Goal: Task Accomplishment & Management: Manage account settings

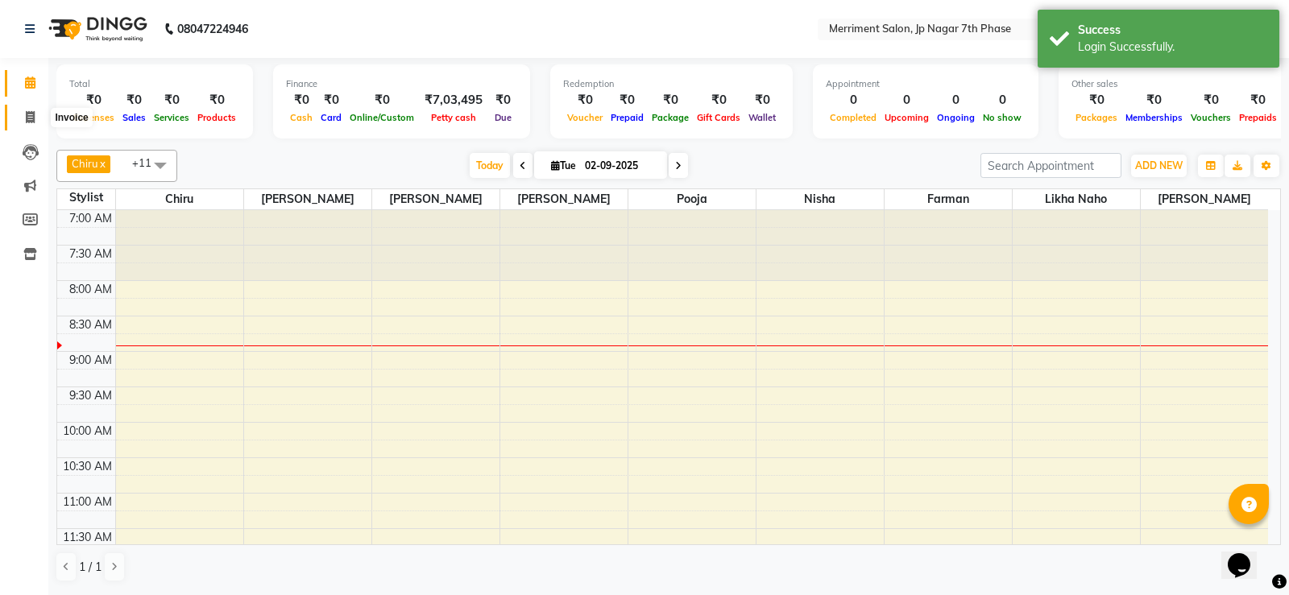
click at [28, 124] on span at bounding box center [30, 118] width 28 height 19
select select "service"
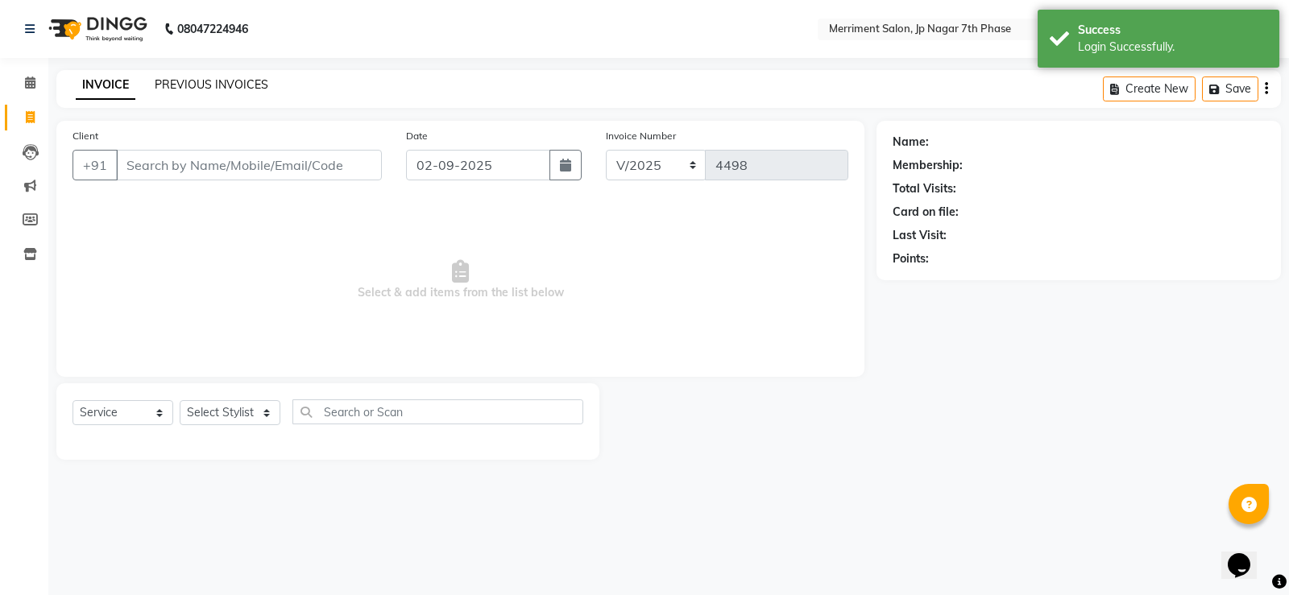
click at [189, 84] on link "PREVIOUS INVOICES" at bounding box center [212, 84] width 114 height 15
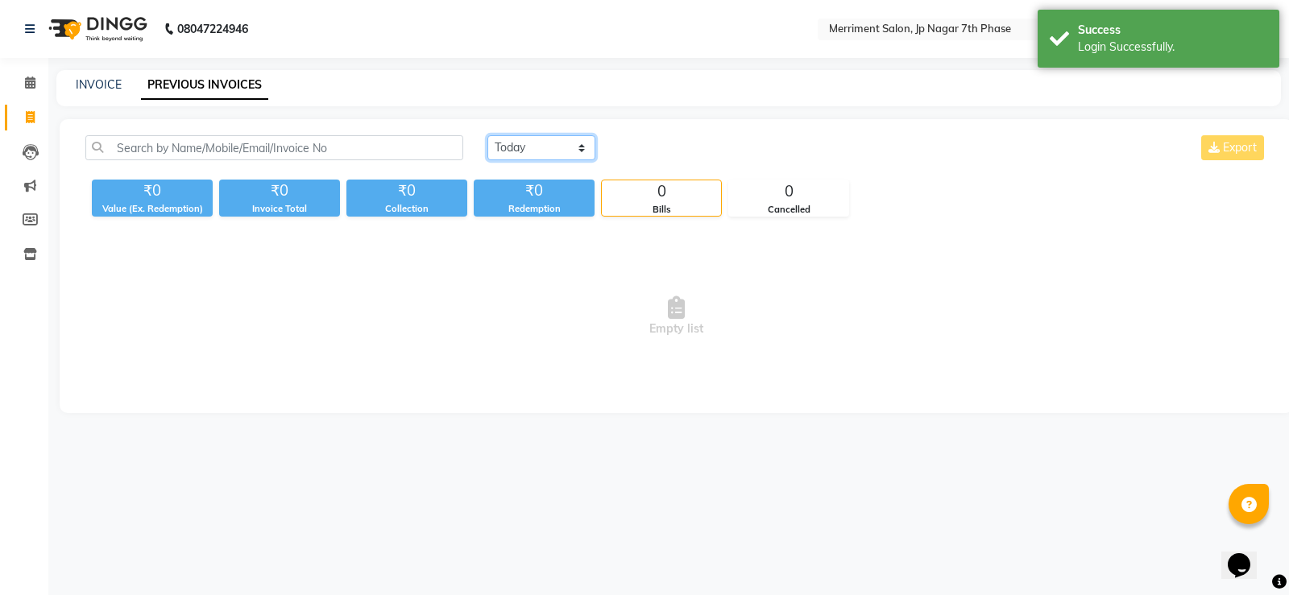
click at [512, 140] on select "Today Yesterday Custom Range" at bounding box center [541, 147] width 108 height 25
select select "yesterday"
click at [487, 135] on select "Today Yesterday Custom Range" at bounding box center [541, 147] width 108 height 25
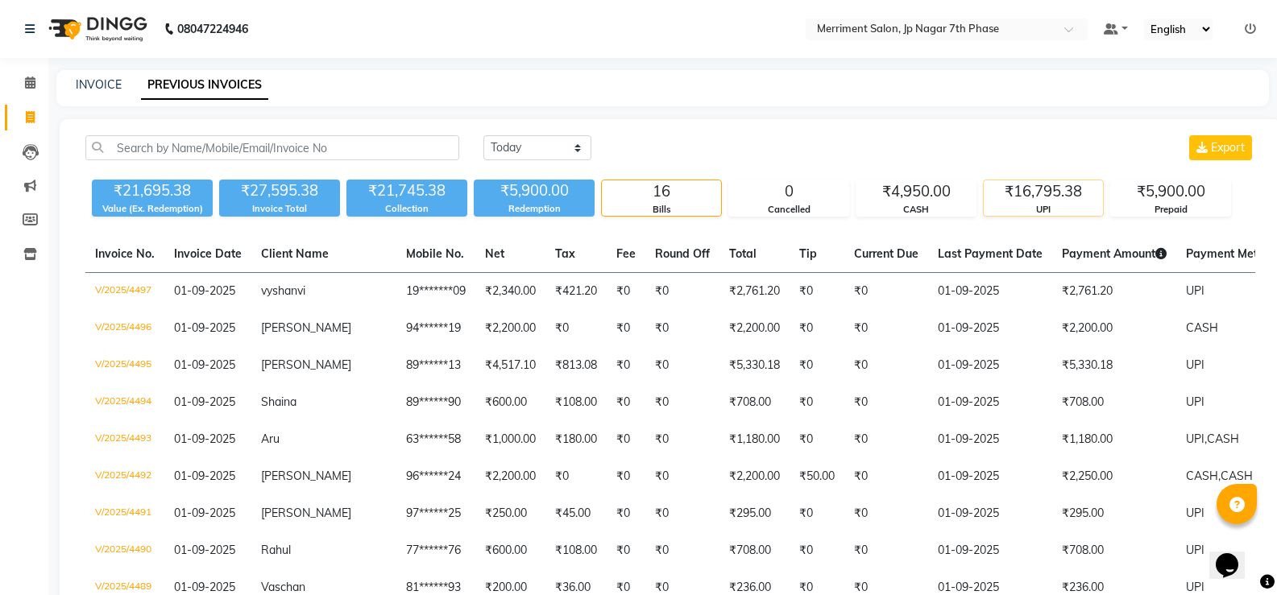
click at [1059, 195] on div "₹16,795.38" at bounding box center [1043, 191] width 119 height 23
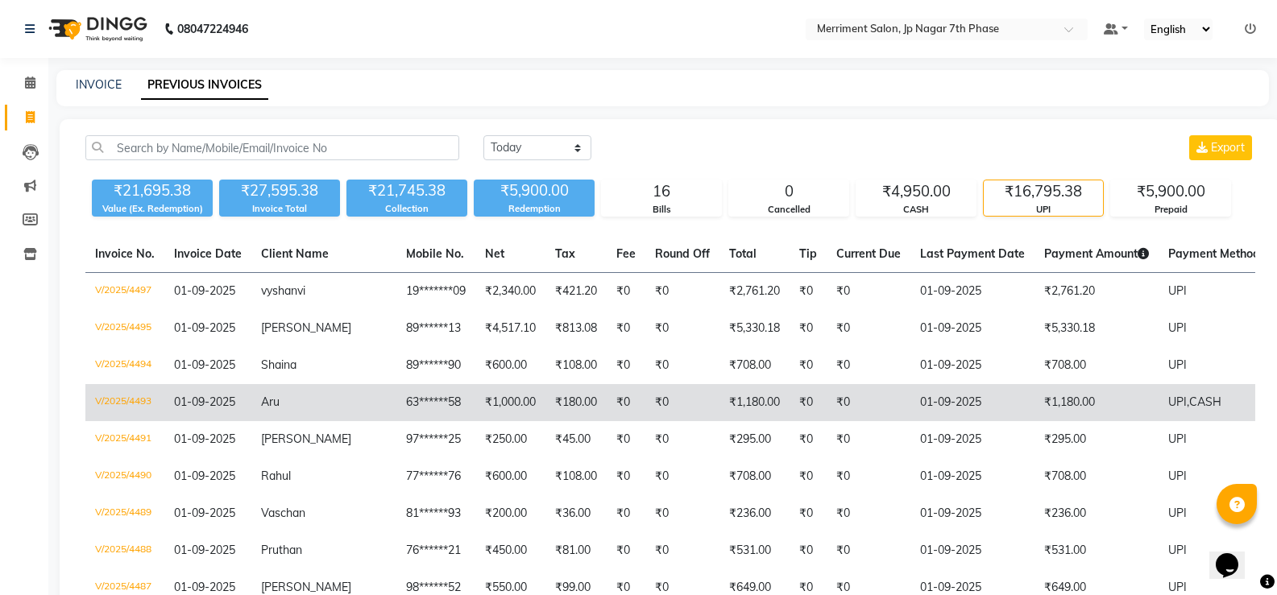
click at [719, 404] on td "₹1,180.00" at bounding box center [754, 402] width 70 height 37
click at [475, 408] on td "₹1,000.00" at bounding box center [510, 402] width 70 height 37
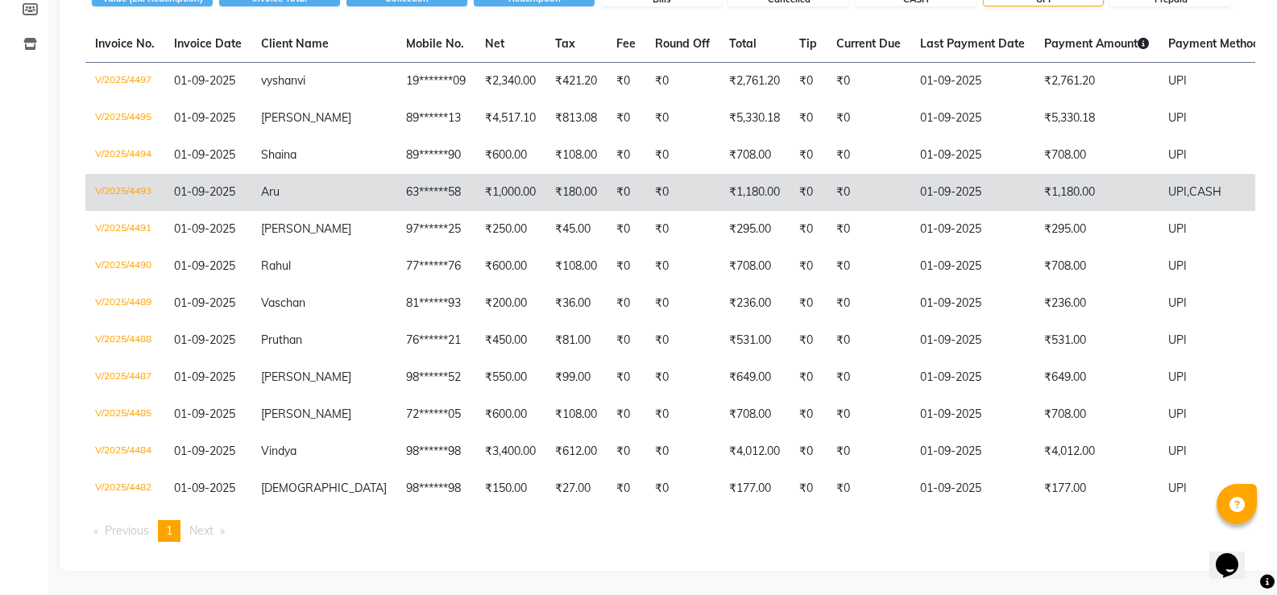
scroll to position [77, 0]
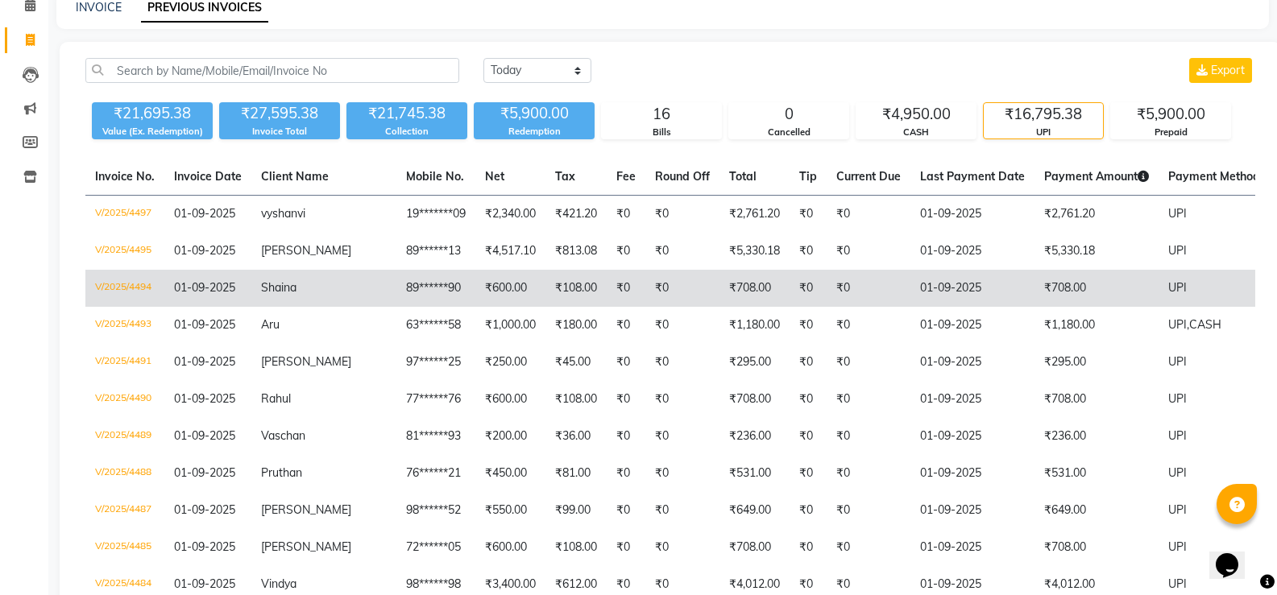
click at [206, 286] on span "01-09-2025" at bounding box center [204, 287] width 61 height 15
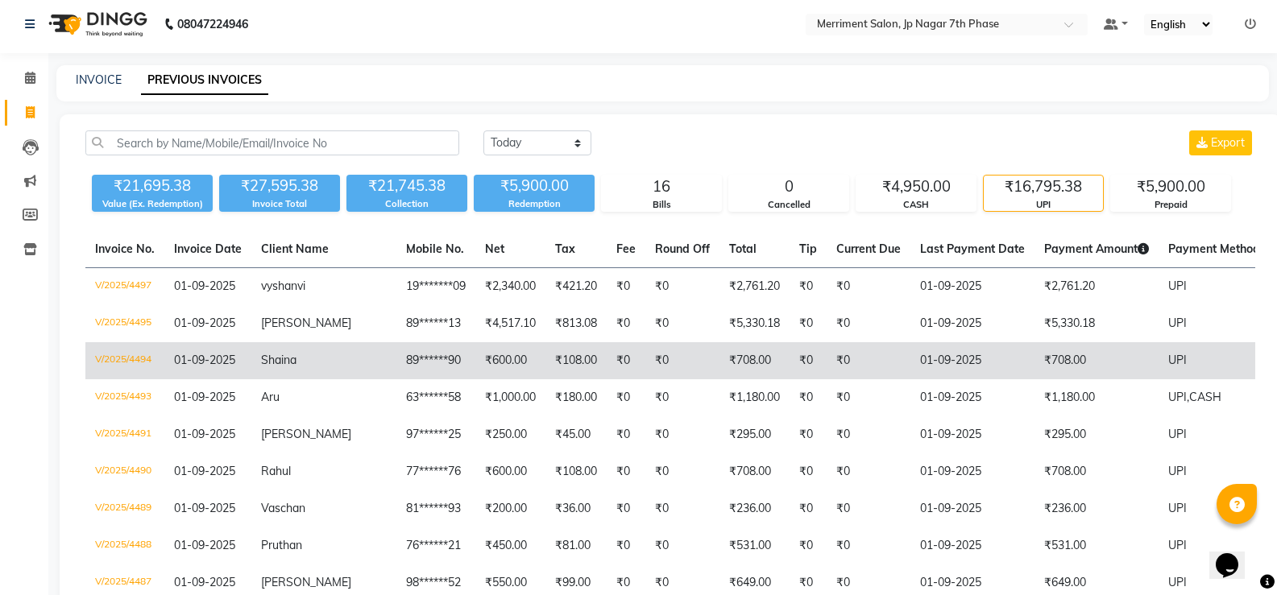
scroll to position [0, 0]
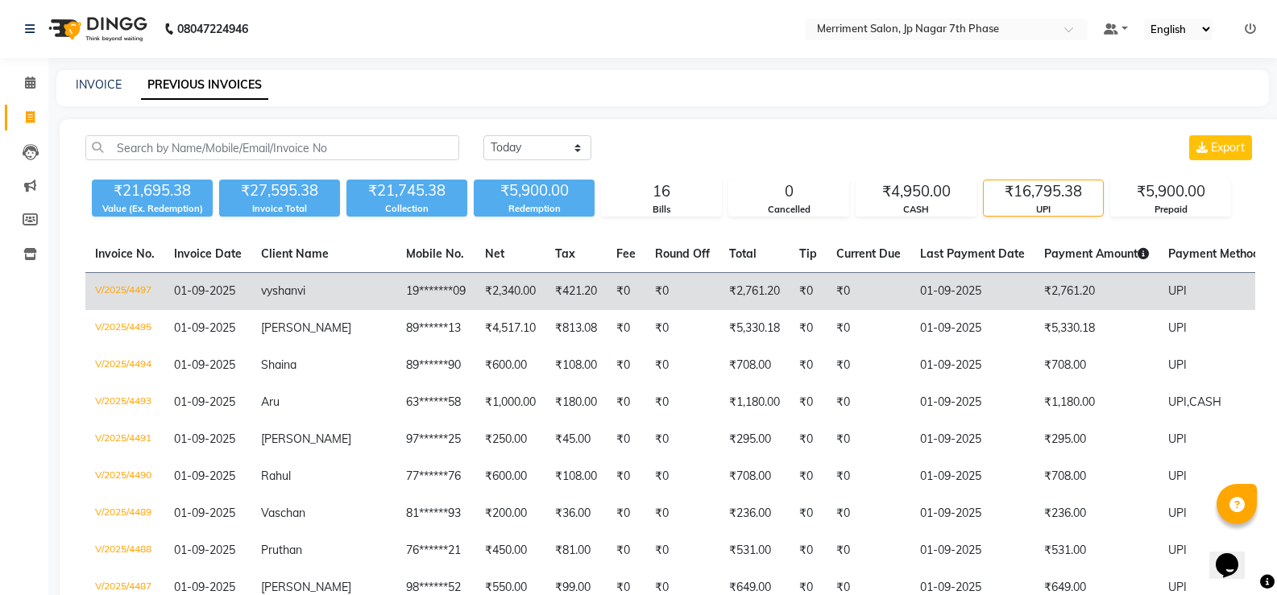
click at [545, 295] on td "₹421.20" at bounding box center [575, 292] width 61 height 38
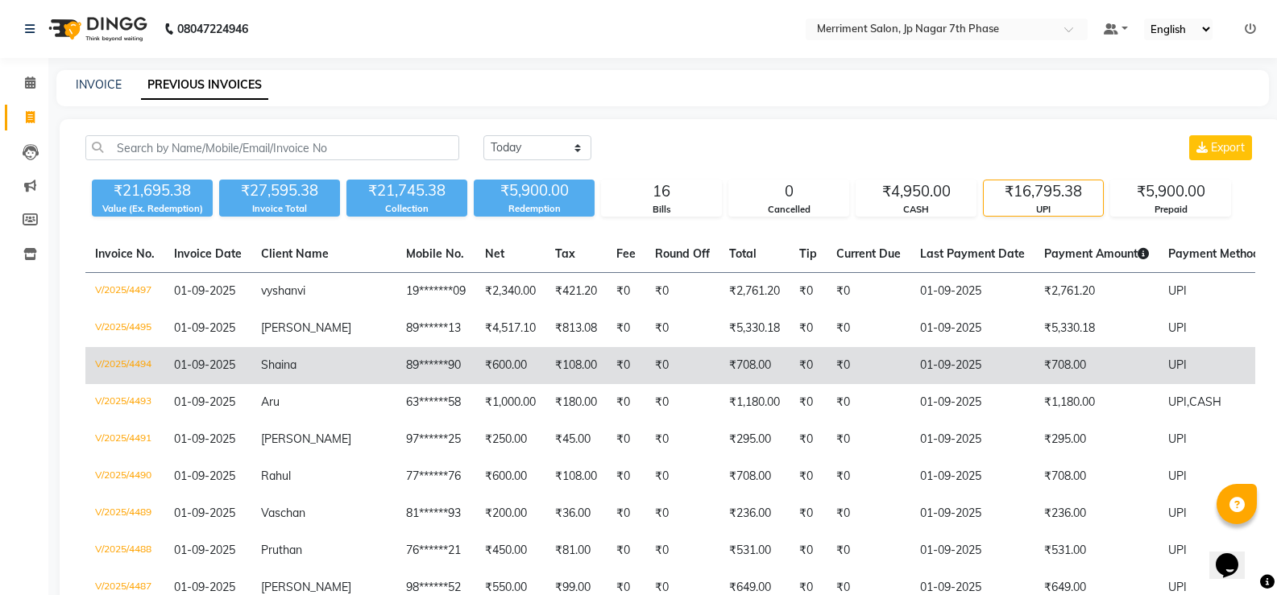
click at [332, 362] on td "Shaina" at bounding box center [323, 365] width 145 height 37
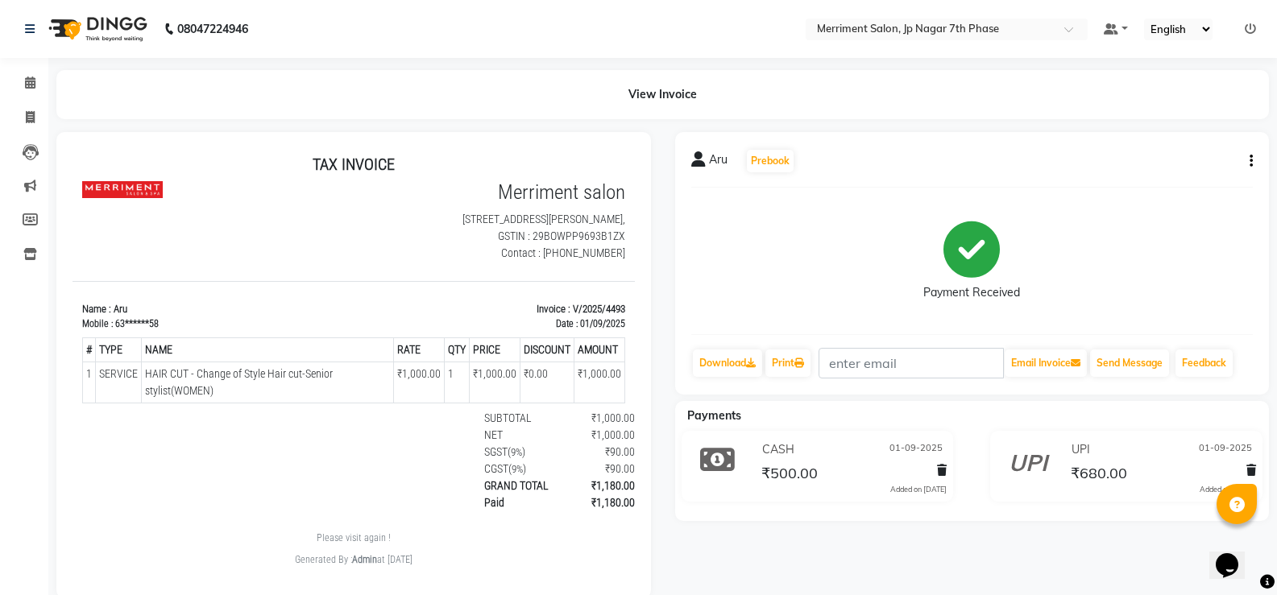
click at [1249, 165] on button "button" at bounding box center [1248, 161] width 10 height 17
click at [1159, 189] on div "Edit Invoice" at bounding box center [1171, 191] width 110 height 20
select select "service"
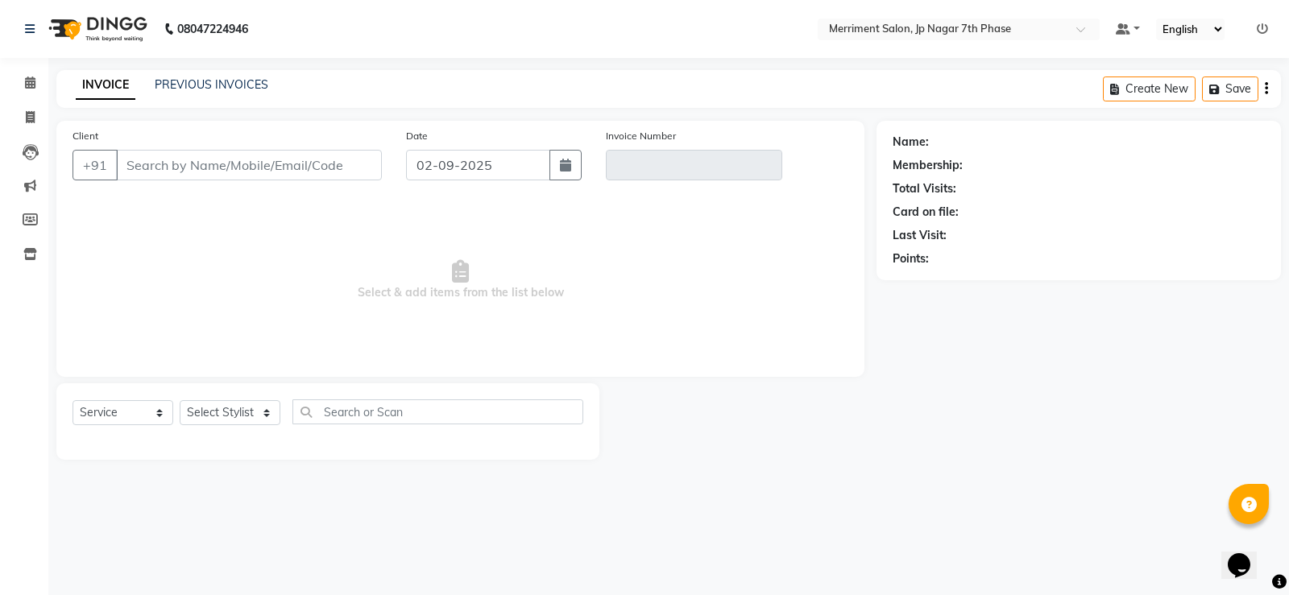
type input "63******58"
type input "V/2025/4493"
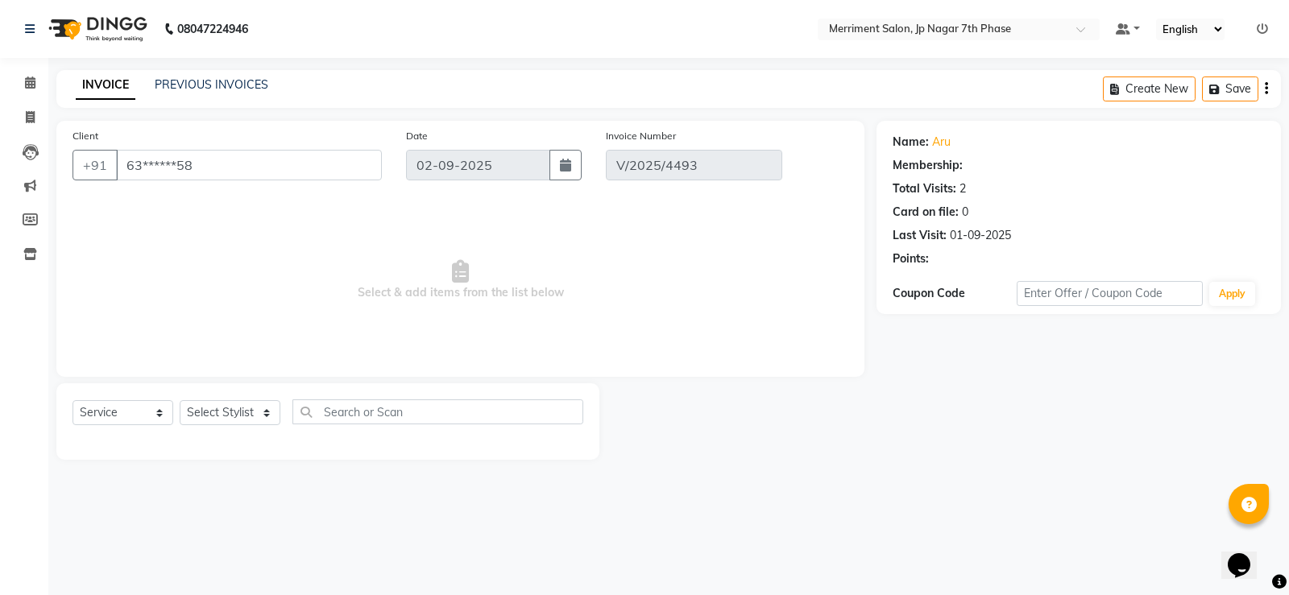
type input "01-09-2025"
select select "select"
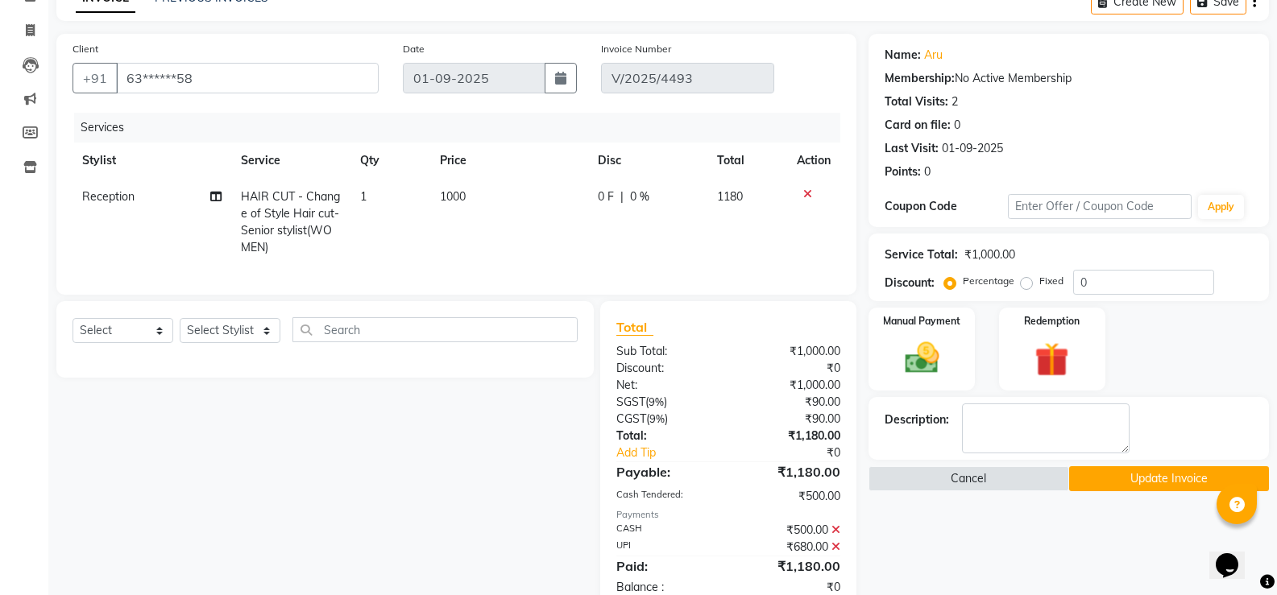
scroll to position [140, 0]
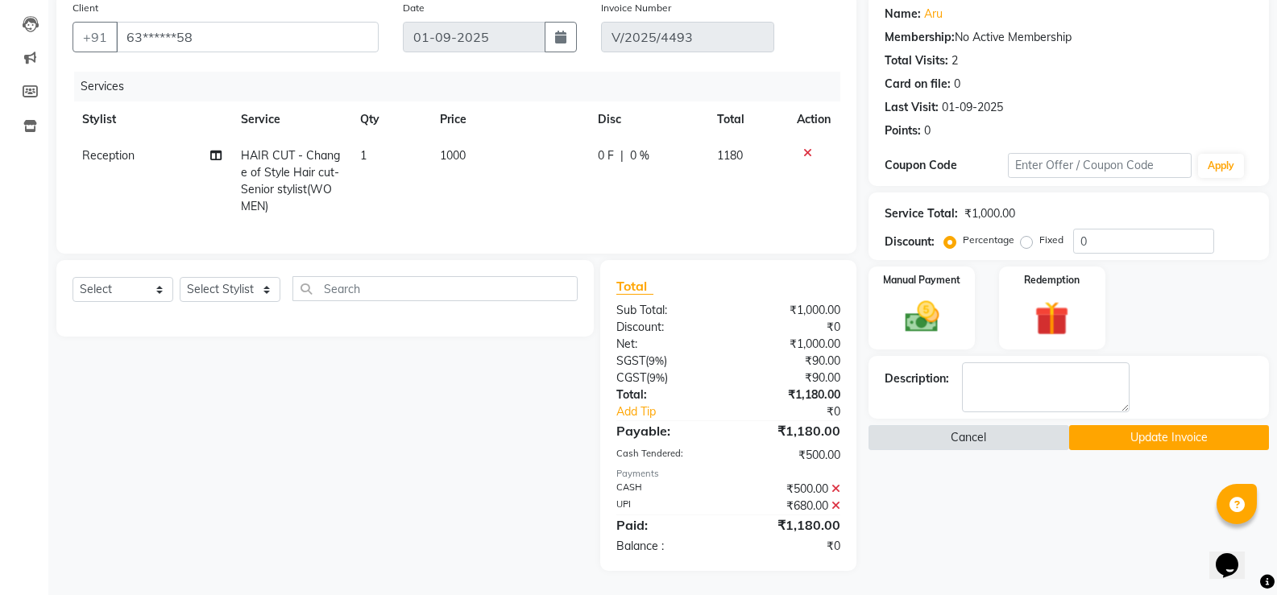
click at [943, 429] on button "Cancel" at bounding box center [968, 437] width 200 height 25
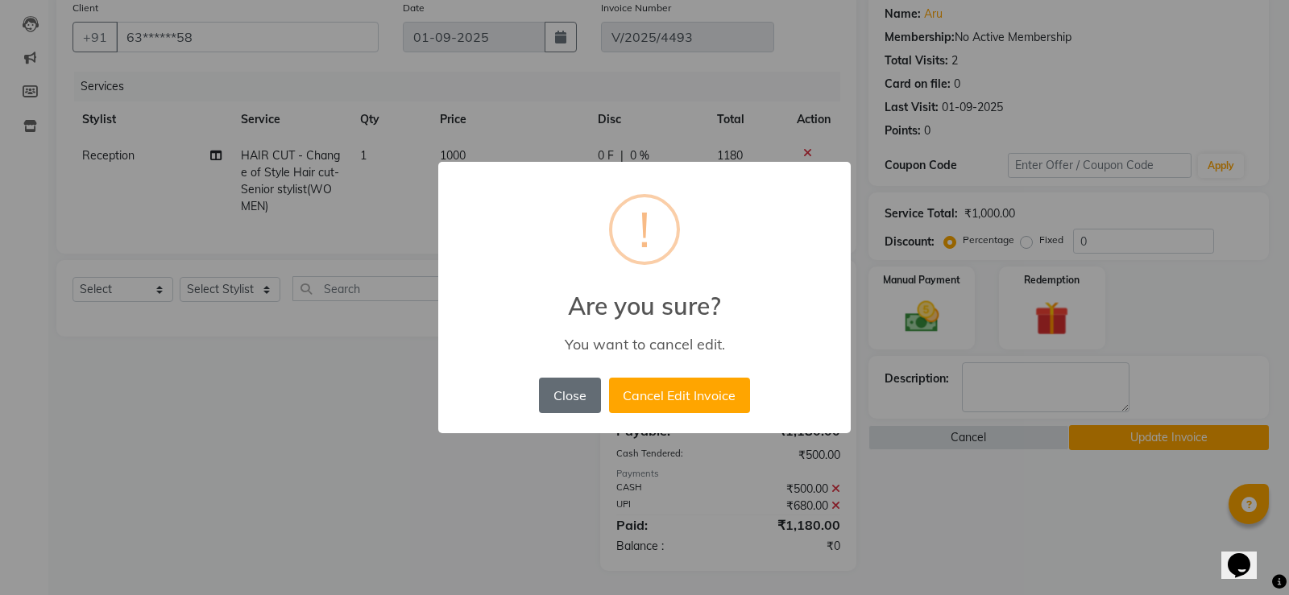
click at [567, 389] on button "Close" at bounding box center [569, 395] width 61 height 35
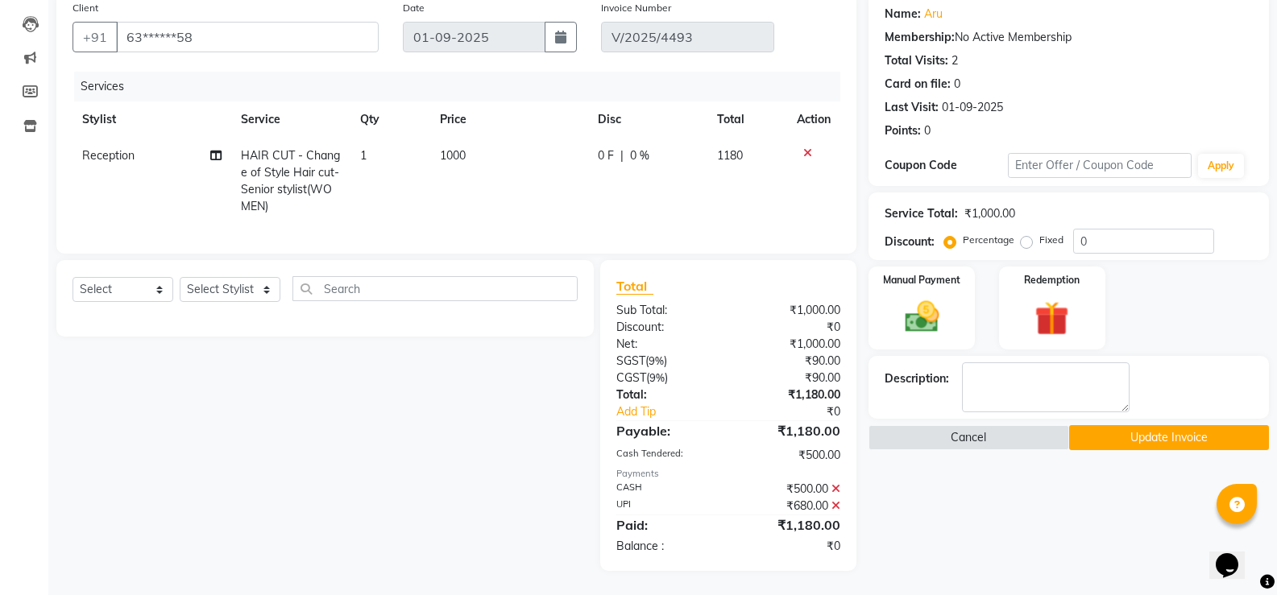
click at [1170, 425] on button "Update Invoice" at bounding box center [1169, 437] width 200 height 25
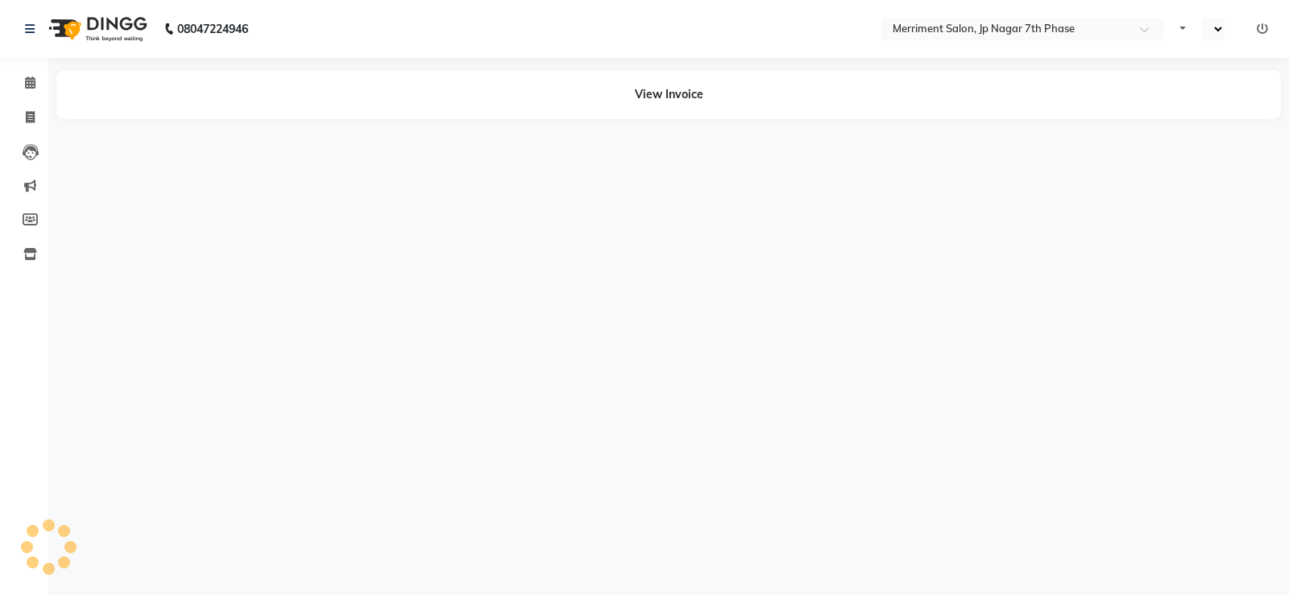
select select "en"
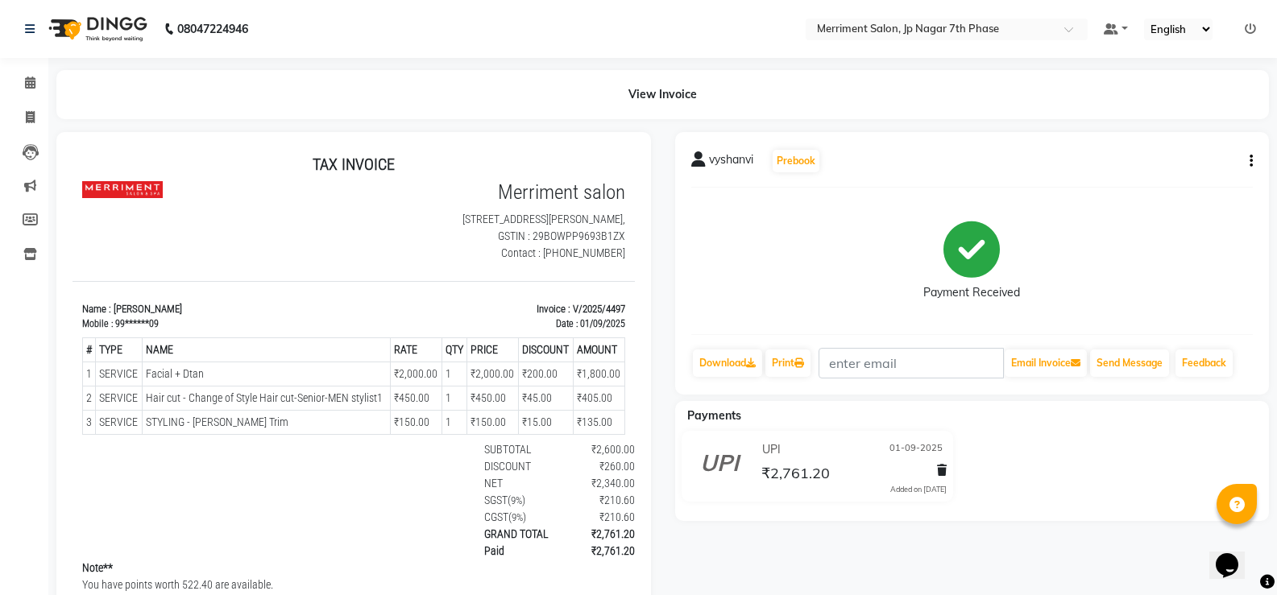
scroll to position [13, 0]
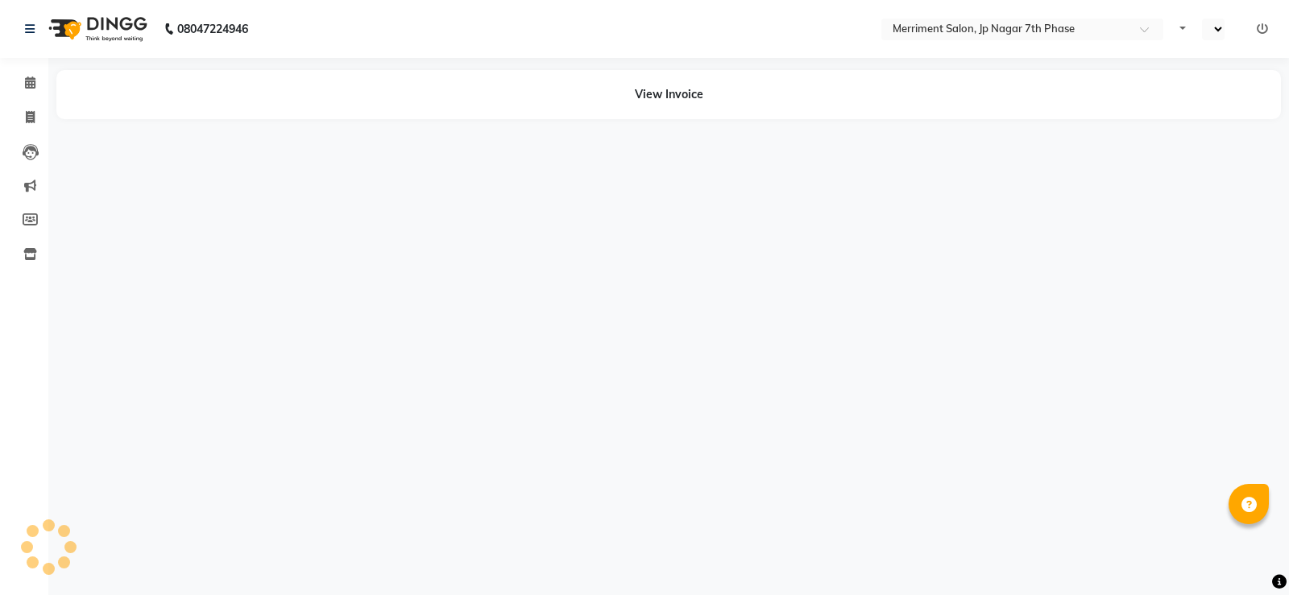
select select "en"
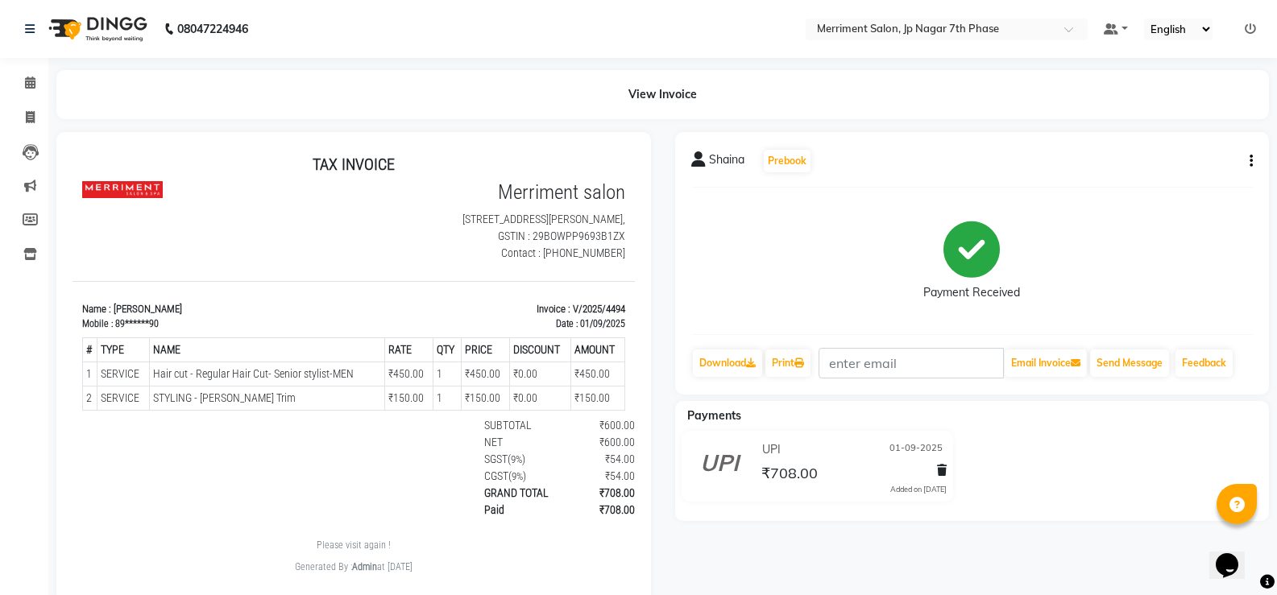
click at [1247, 159] on button "button" at bounding box center [1248, 161] width 10 height 17
click at [1175, 192] on div "Edit Invoice" at bounding box center [1171, 191] width 110 height 20
select select "service"
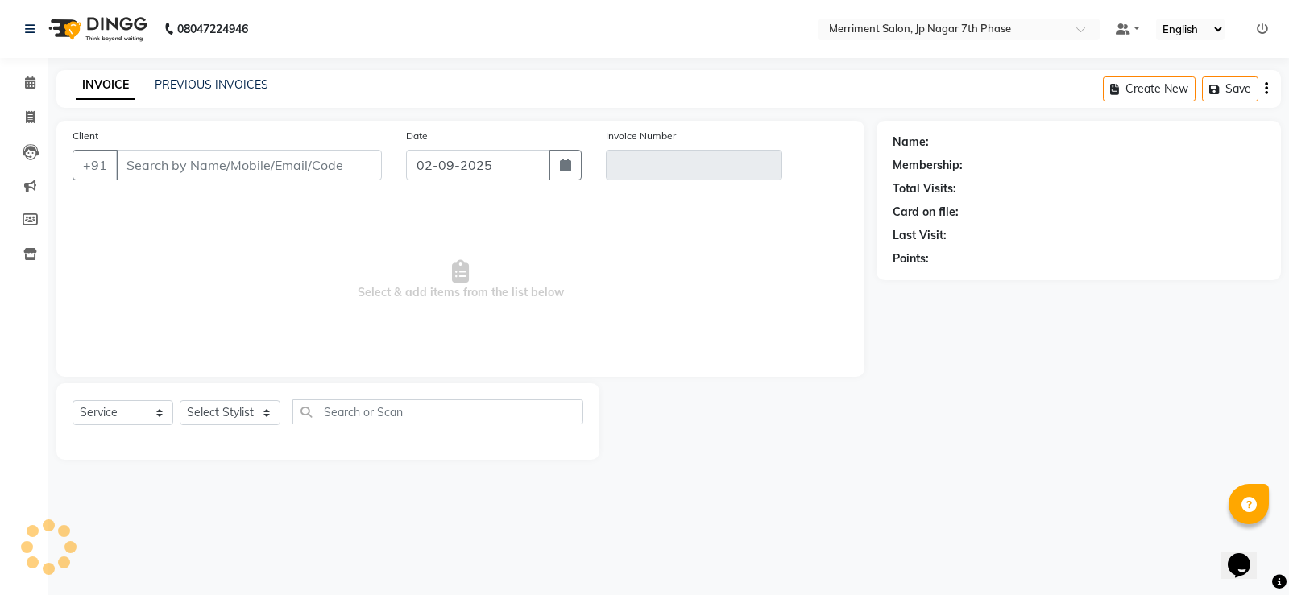
type input "89******90"
type input "V/2025/4494"
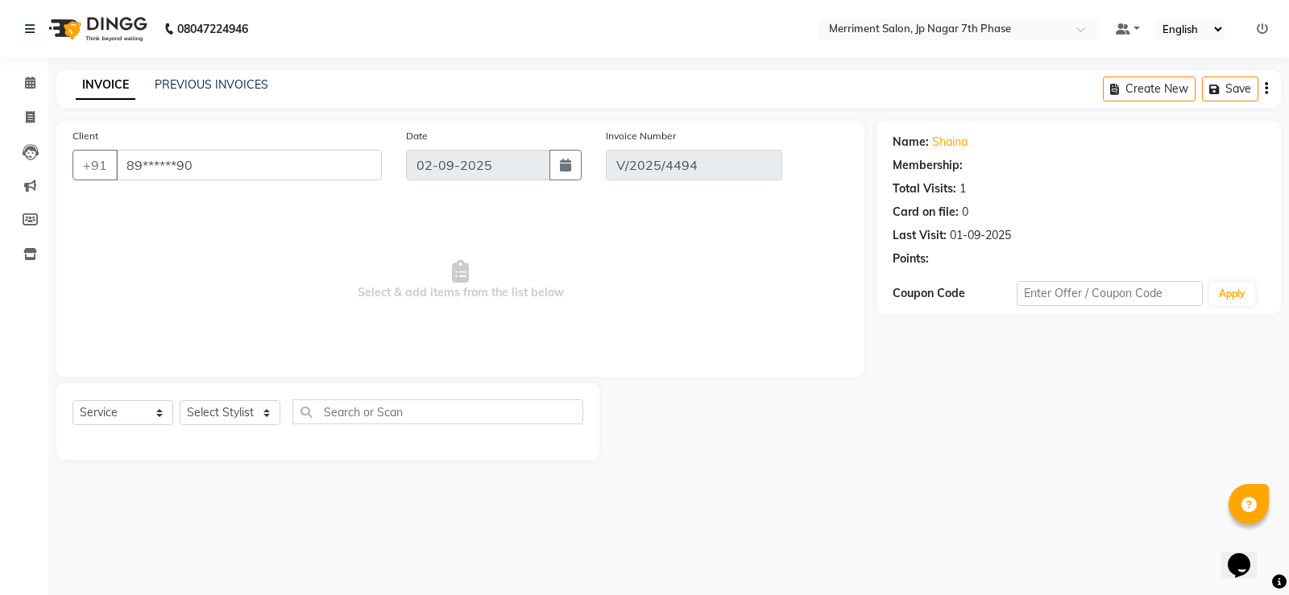
type input "01-09-2025"
select select "select"
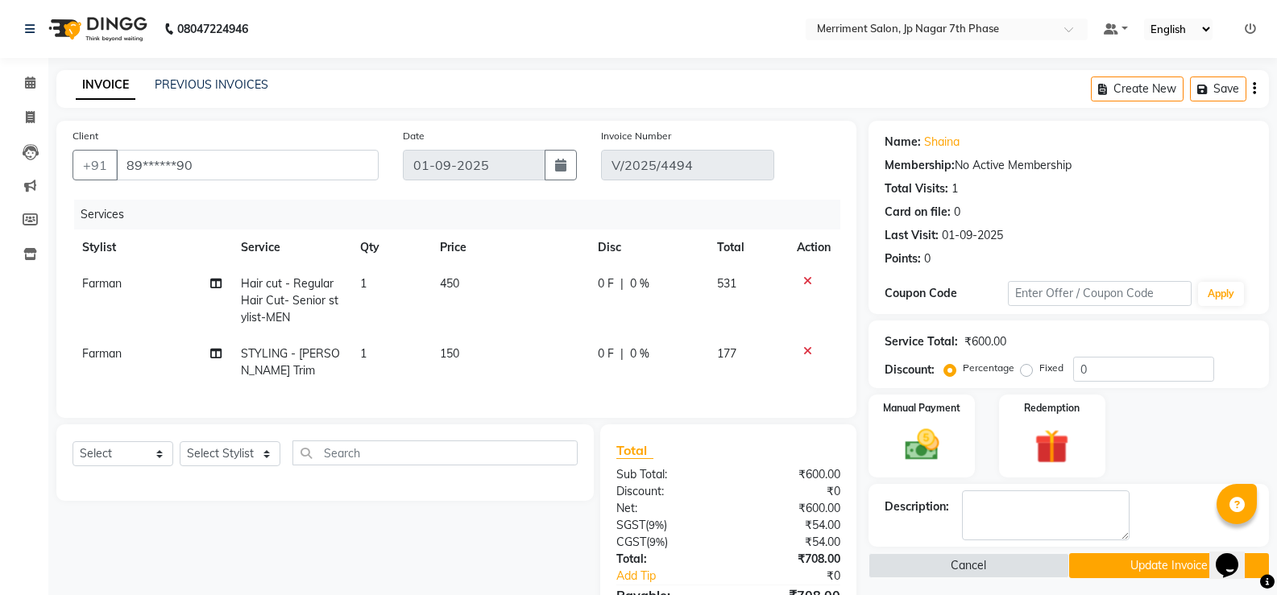
scroll to position [136, 0]
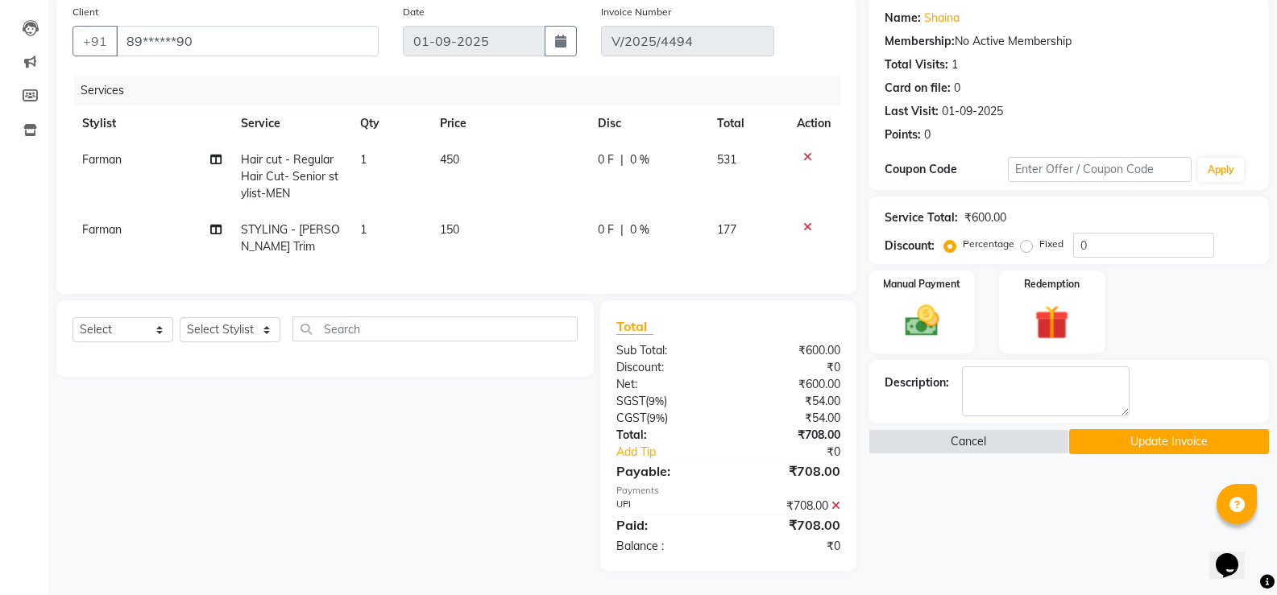
click at [836, 505] on icon at bounding box center [835, 505] width 9 height 11
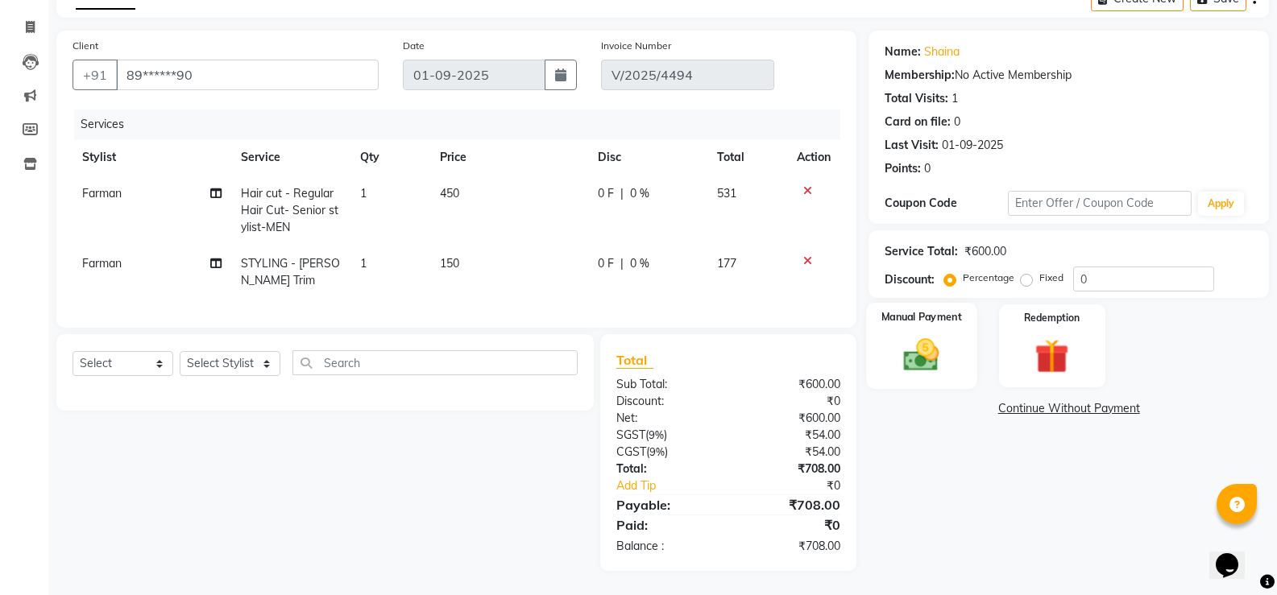
click at [926, 352] on img at bounding box center [921, 354] width 57 height 41
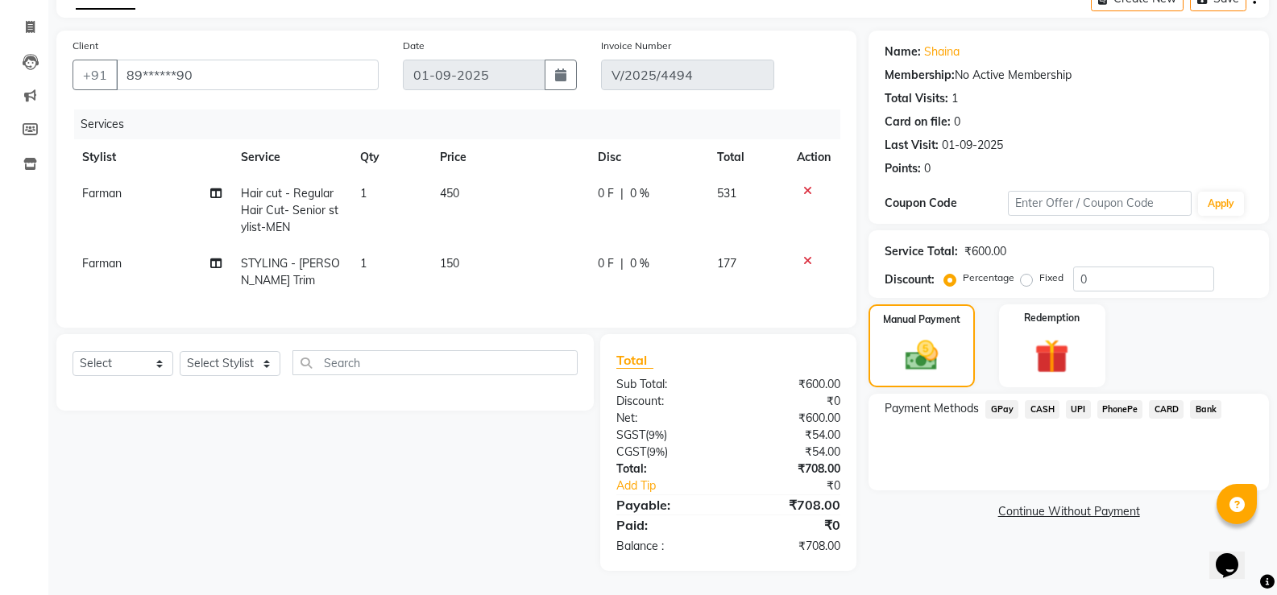
click at [1169, 400] on span "CARD" at bounding box center [1166, 409] width 35 height 19
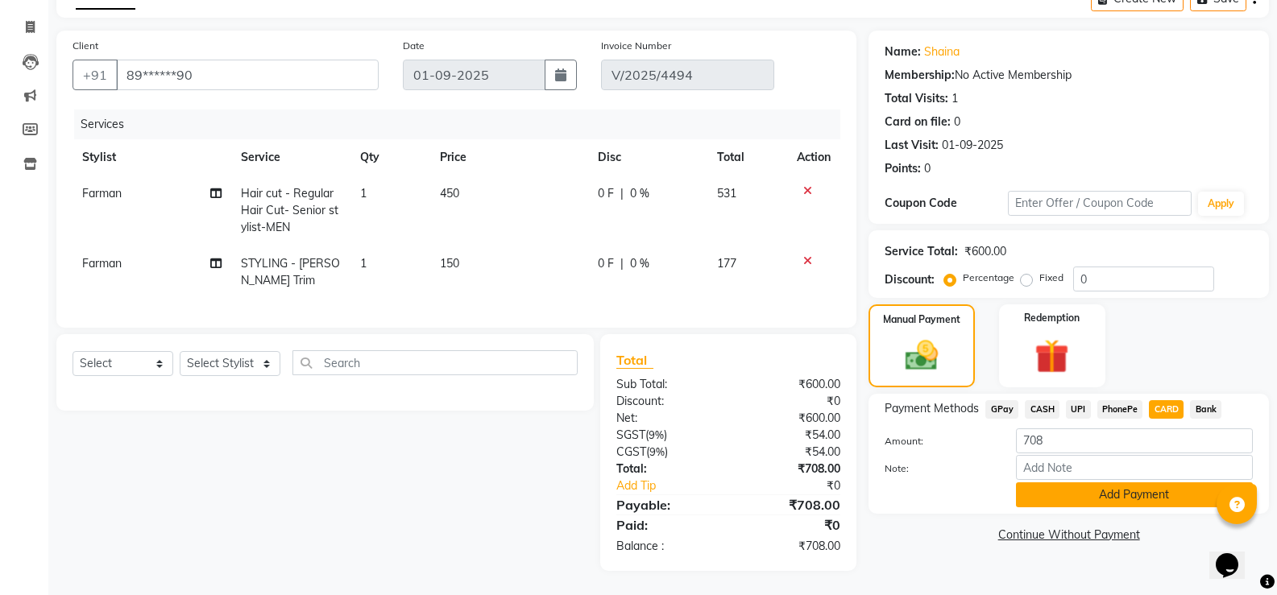
click at [1136, 487] on button "Add Payment" at bounding box center [1134, 495] width 237 height 25
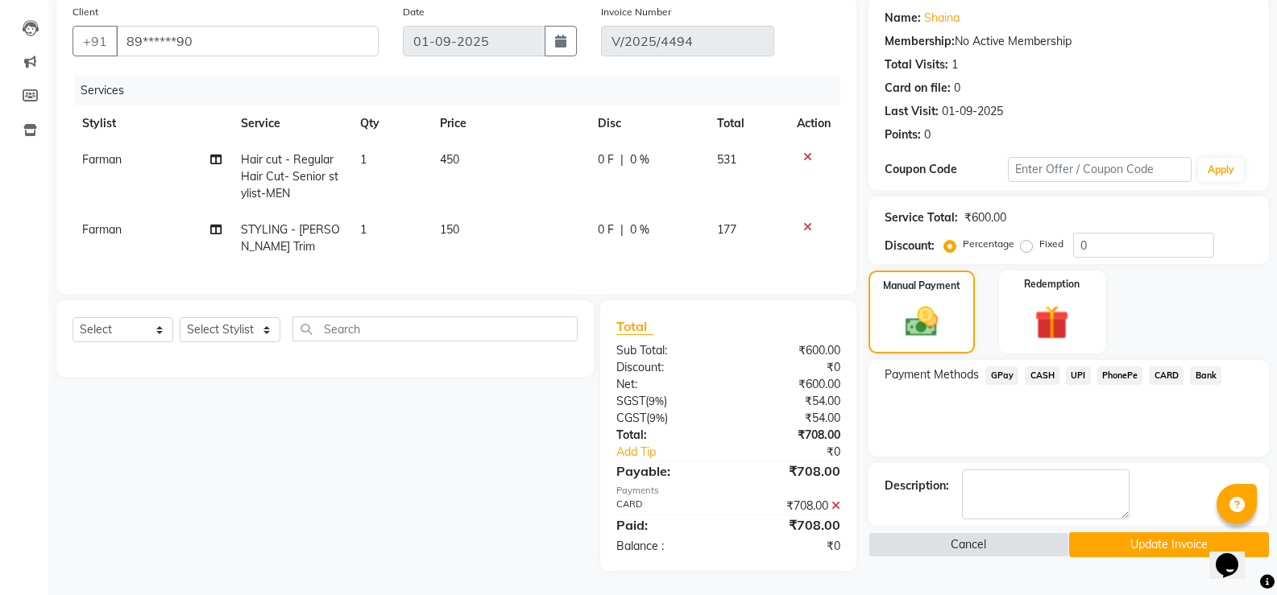
scroll to position [136, 0]
click at [1119, 533] on button "Update Invoice" at bounding box center [1169, 545] width 200 height 25
